Goal: Transaction & Acquisition: Purchase product/service

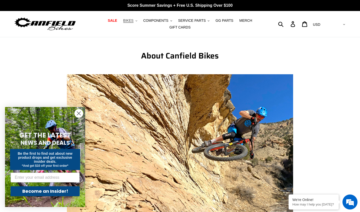
click at [128, 20] on span "BIKES" at bounding box center [128, 21] width 10 height 4
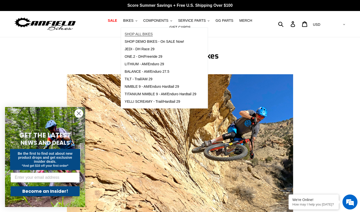
click at [133, 33] on span "SHOP ALL BIKES" at bounding box center [139, 34] width 28 height 4
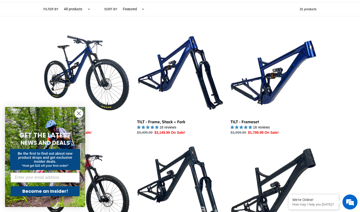
scroll to position [118, 0]
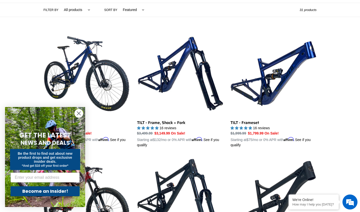
click at [77, 114] on circle "Close dialog" at bounding box center [79, 113] width 8 height 8
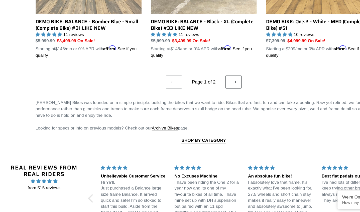
scroll to position [1091, 0]
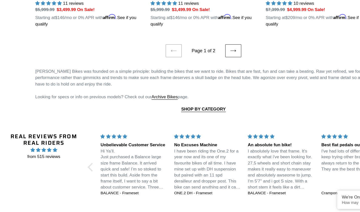
click at [202, 76] on link "Next page" at bounding box center [204, 81] width 13 height 11
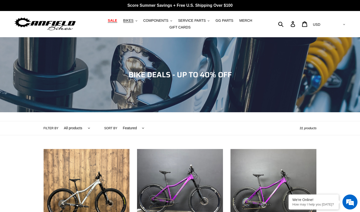
click at [110, 20] on span "SALE" at bounding box center [112, 21] width 9 height 4
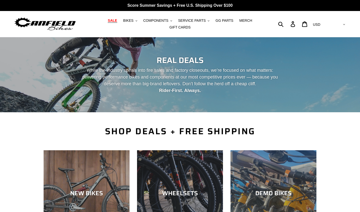
scroll to position [193, 0]
